Goal: Information Seeking & Learning: Learn about a topic

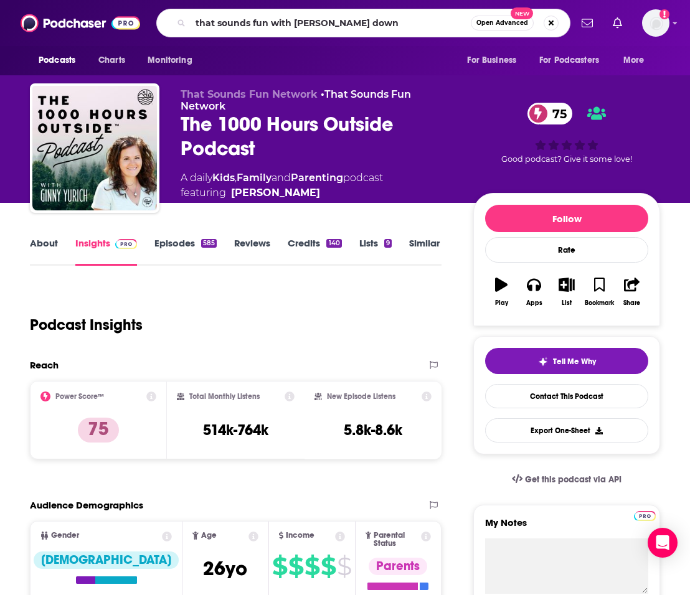
type input "that sounds fun with [PERSON_NAME]"
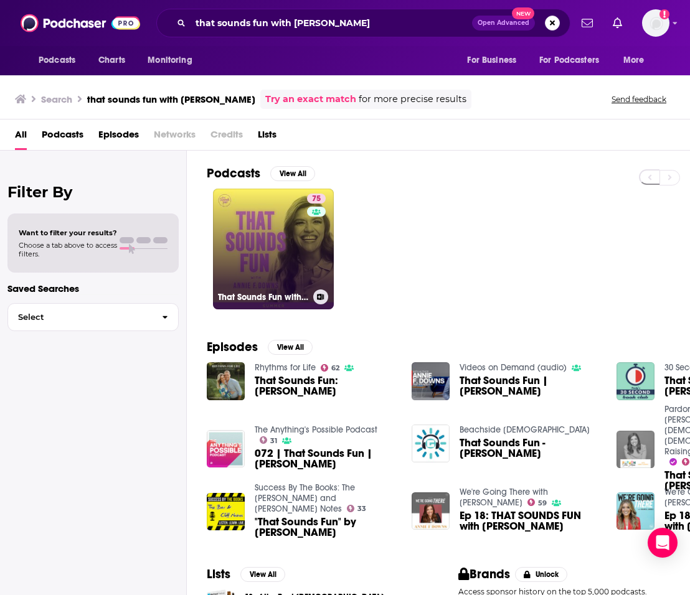
click at [300, 241] on link "75 That Sounds Fun with [PERSON_NAME]" at bounding box center [273, 249] width 121 height 121
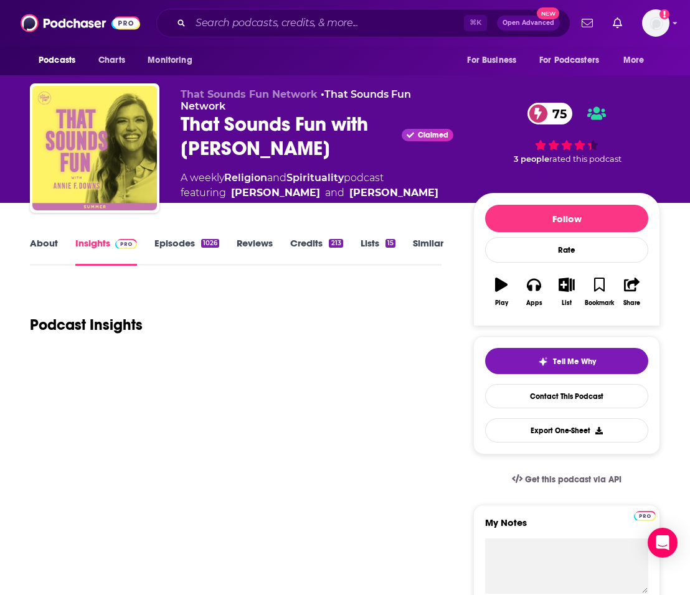
click at [47, 245] on link "About" at bounding box center [44, 251] width 28 height 29
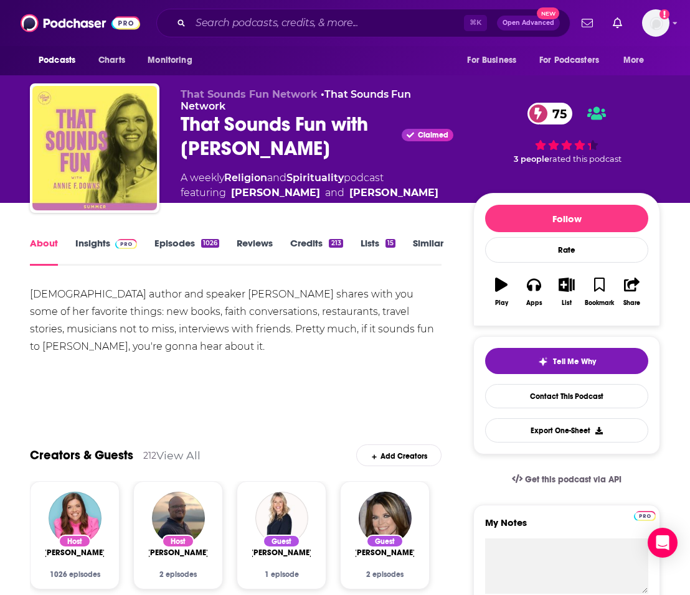
click at [313, 36] on div "⌘ K Open Advanced New" at bounding box center [363, 23] width 414 height 29
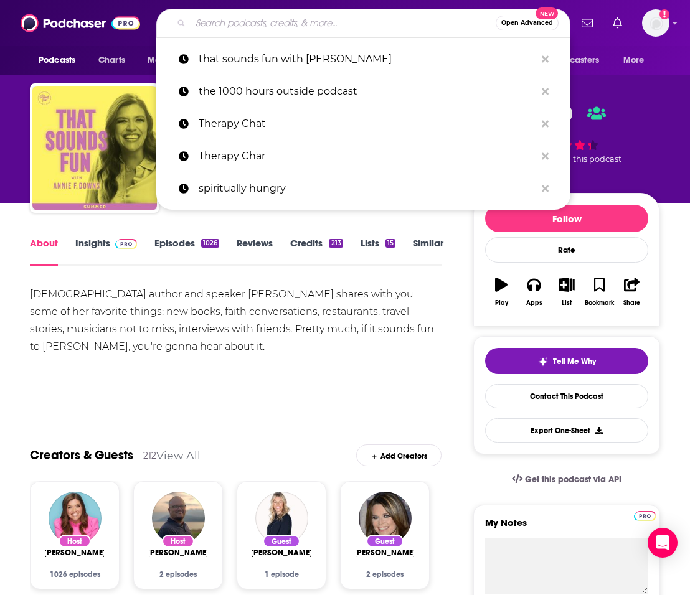
click at [312, 26] on input "Search podcasts, credits, & more..." at bounding box center [342, 23] width 305 height 20
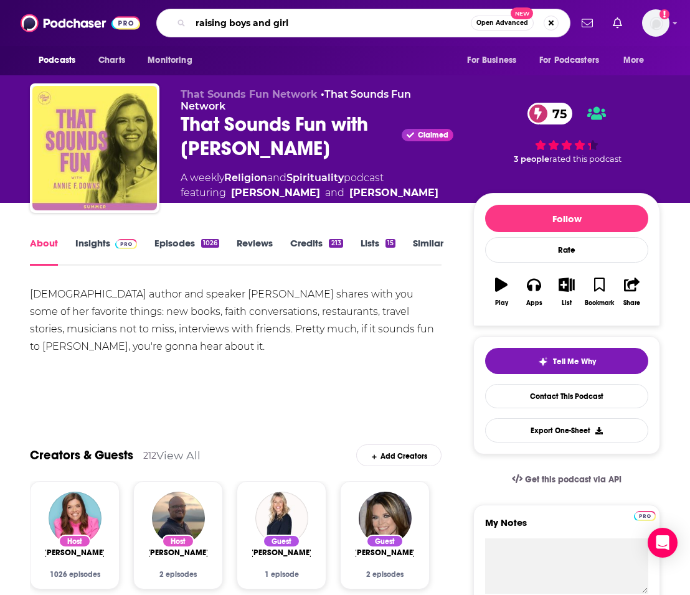
type input "raising boys and girls"
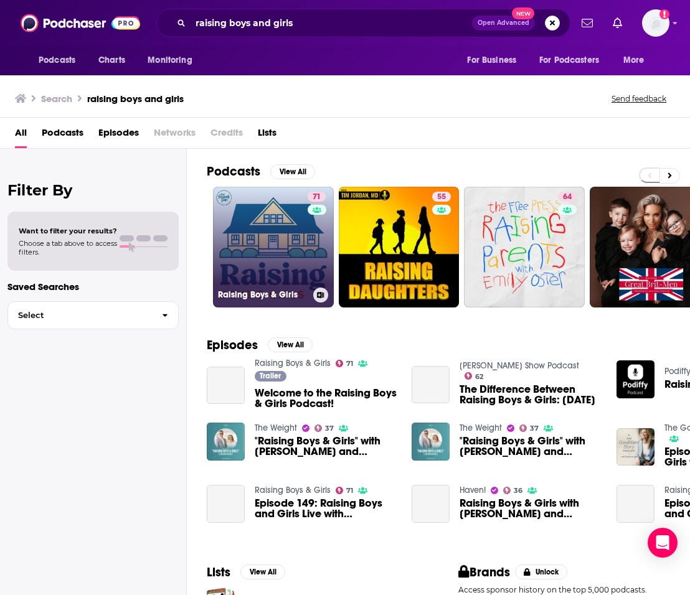
click at [261, 230] on link "71 Raising Boys & Girls" at bounding box center [273, 247] width 121 height 121
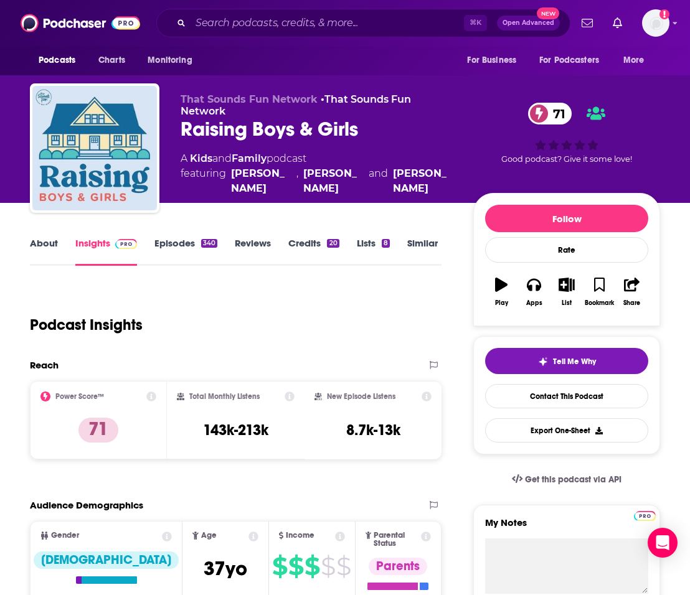
click at [45, 245] on link "About" at bounding box center [44, 251] width 28 height 29
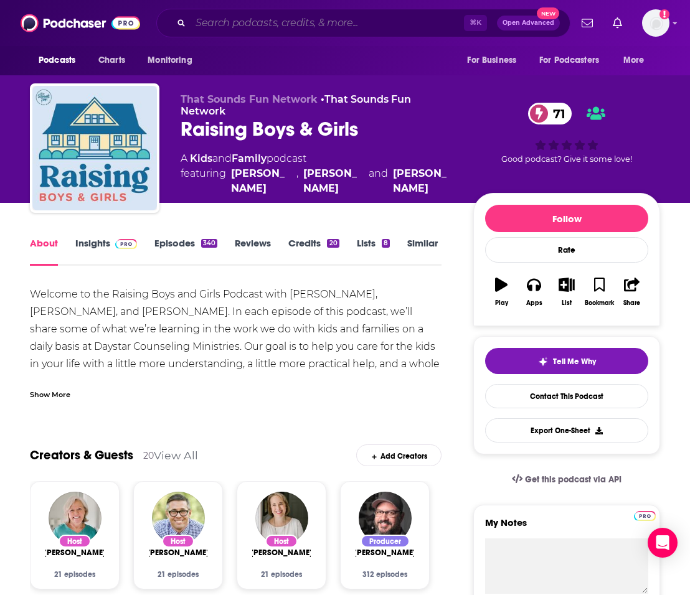
click at [241, 27] on input "Search podcasts, credits, & more..." at bounding box center [326, 23] width 273 height 20
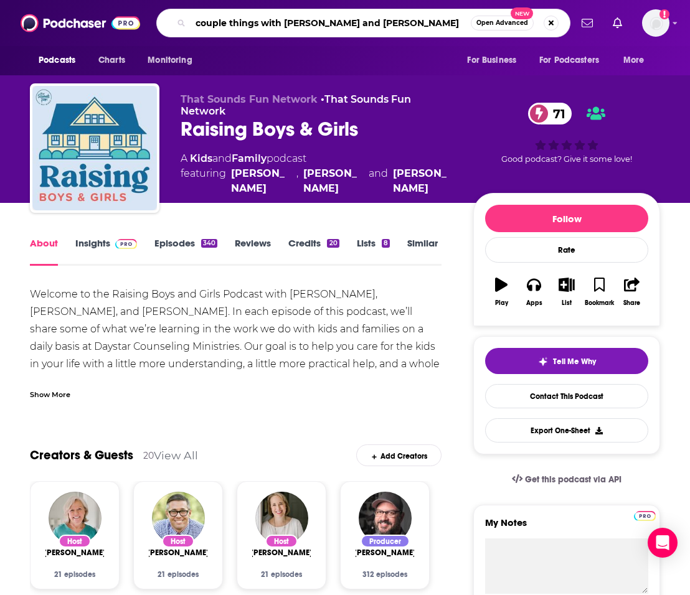
type input "couple things with [PERSON_NAME] and [PERSON_NAME]"
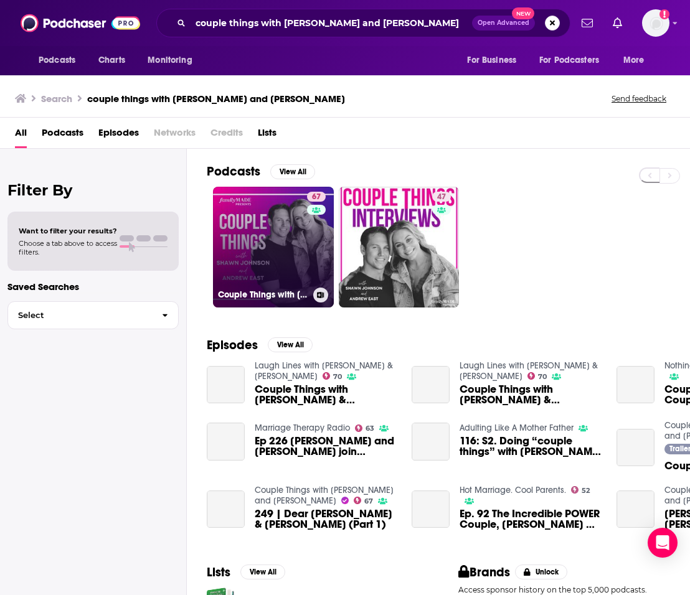
click at [253, 257] on link "67 Couple Things with [PERSON_NAME] and [PERSON_NAME]" at bounding box center [273, 247] width 121 height 121
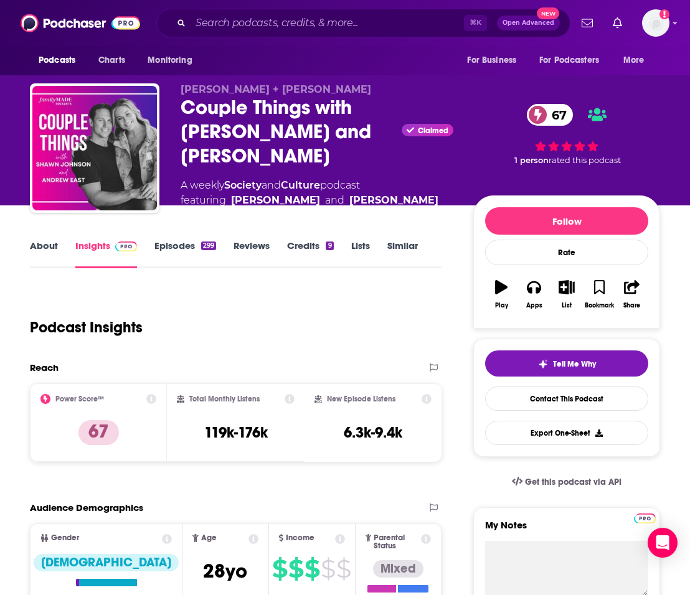
click at [52, 246] on link "About" at bounding box center [44, 254] width 28 height 29
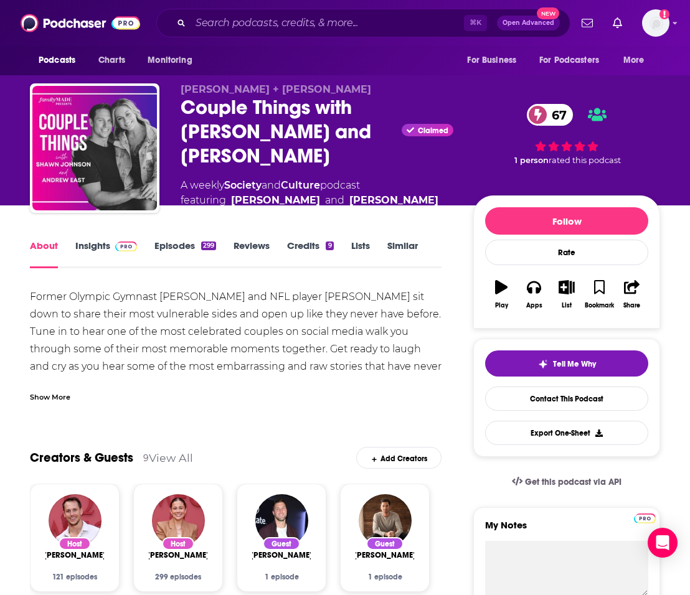
click at [63, 376] on div "Former Olympic Gymnast [PERSON_NAME] and NFL player [PERSON_NAME] sit down to s…" at bounding box center [235, 345] width 411 height 114
click at [62, 391] on div "Show More" at bounding box center [50, 396] width 40 height 12
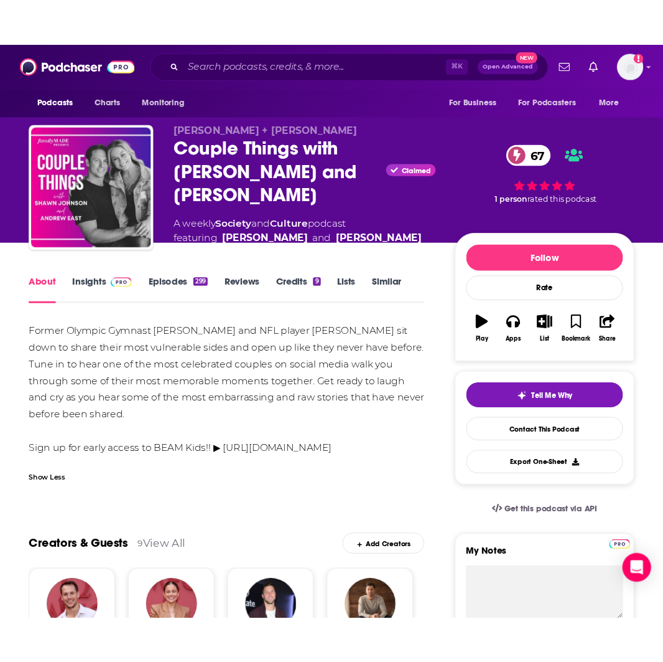
scroll to position [240, 0]
